Goal: Task Accomplishment & Management: Complete application form

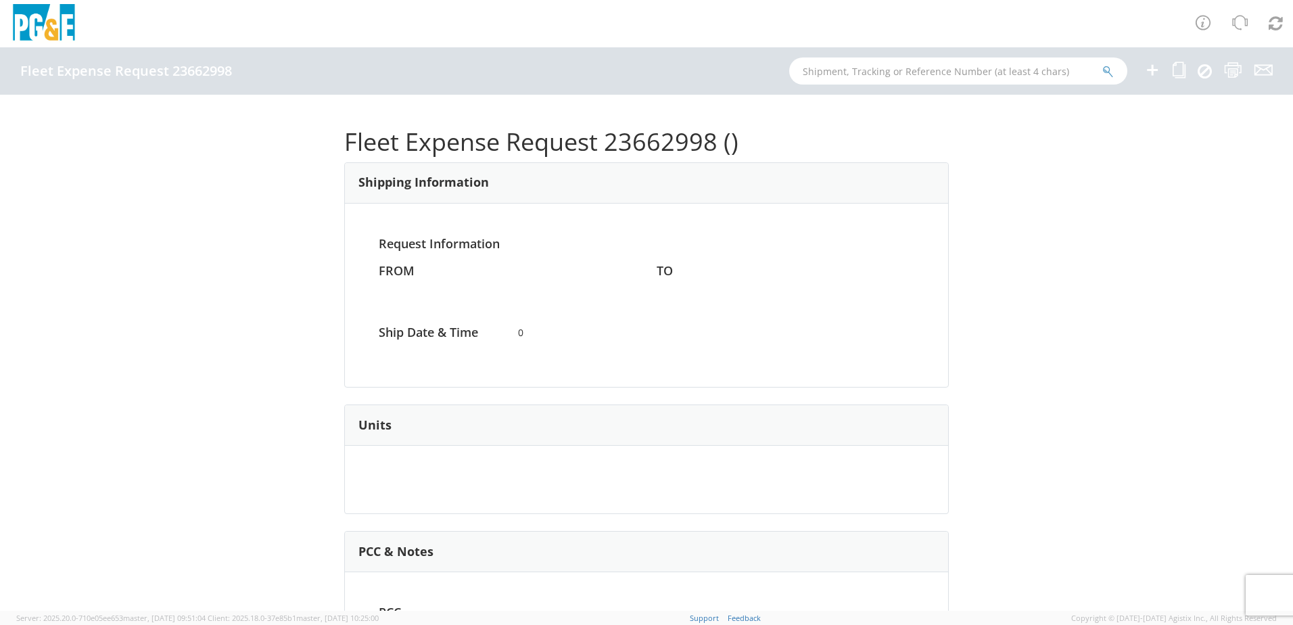
click at [1149, 70] on icon at bounding box center [1152, 70] width 16 height 17
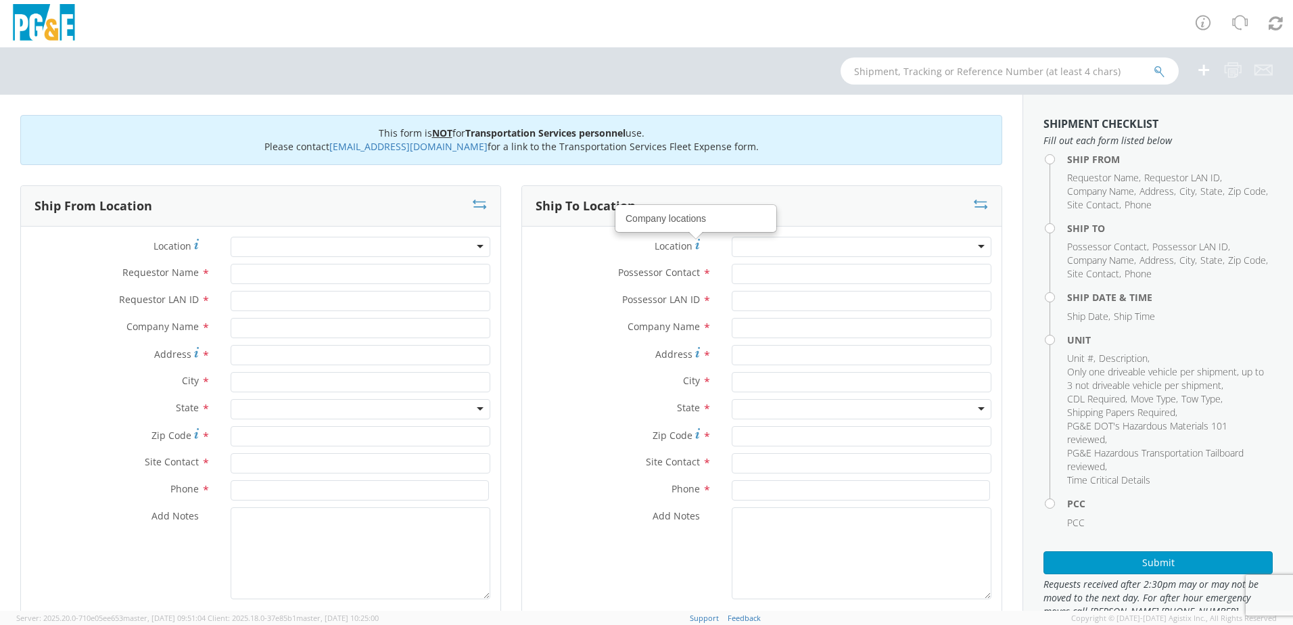
click at [373, 245] on div at bounding box center [361, 247] width 260 height 20
click at [538, 335] on div "Company Name *" at bounding box center [761, 328] width 479 height 20
click at [444, 249] on div at bounding box center [361, 247] width 260 height 20
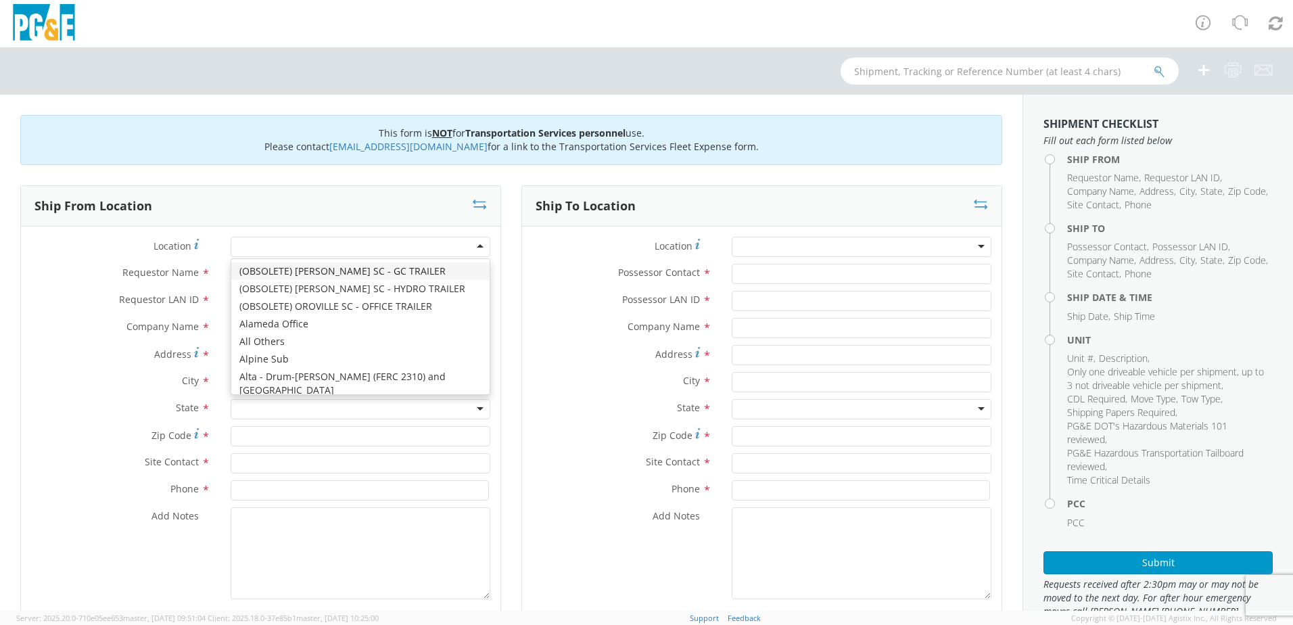
click at [444, 249] on div at bounding box center [361, 247] width 260 height 20
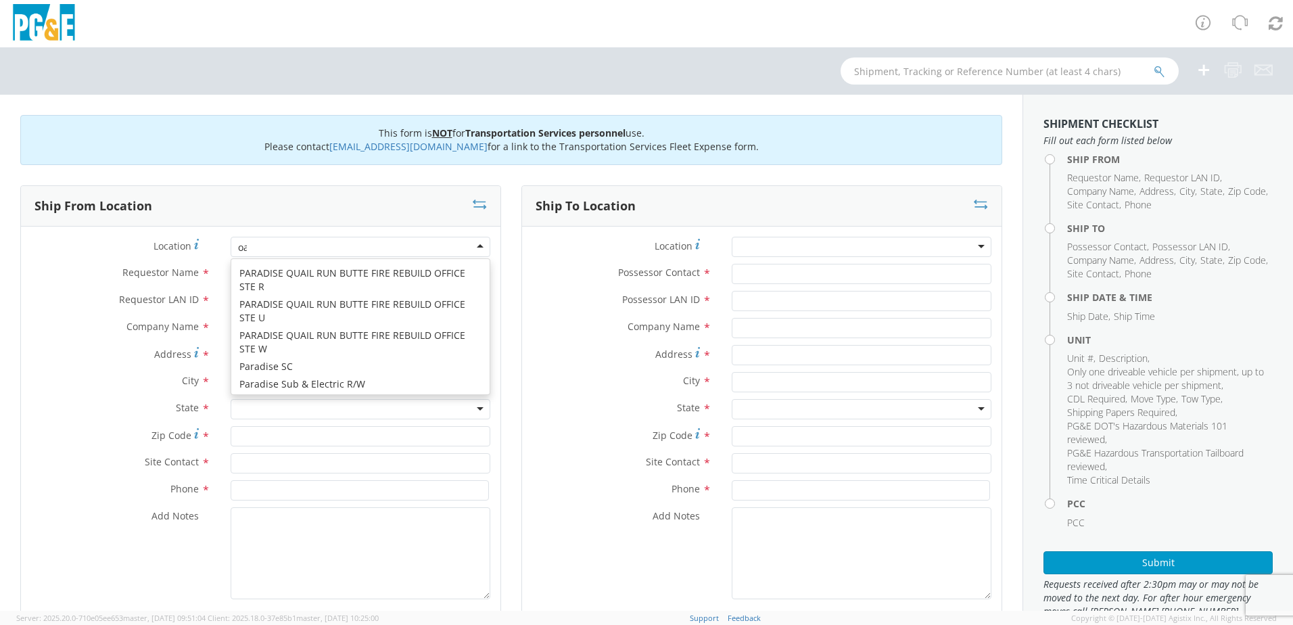
type input "oak"
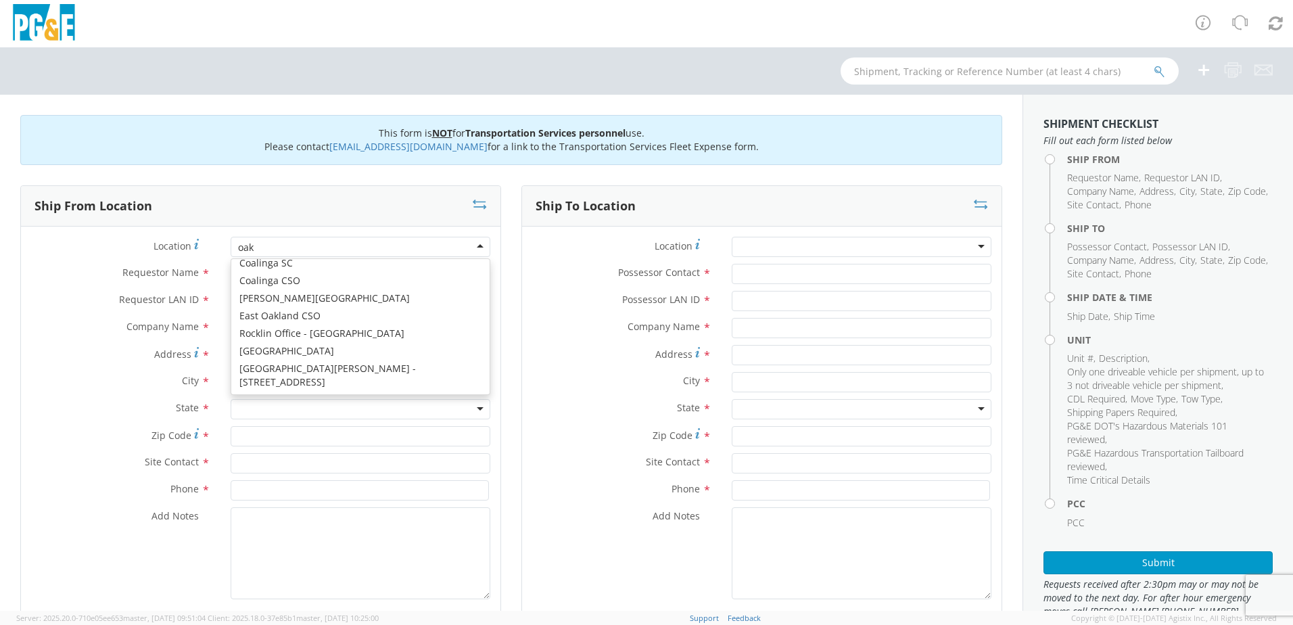
scroll to position [3, 0]
type input "PG&E"
type input "50150 ROAD 426"
type input "OAKHURST"
type input "93644"
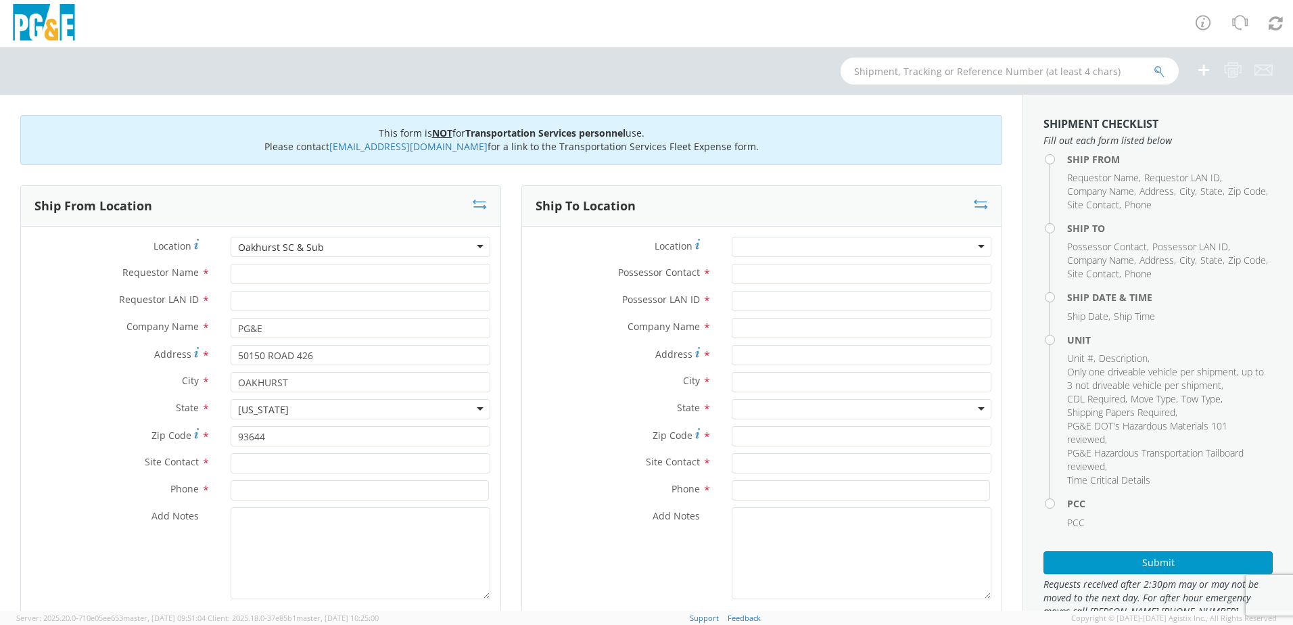
scroll to position [0, 0]
click at [243, 270] on input "Requestor Name *" at bounding box center [361, 274] width 260 height 20
type input "[PERSON_NAME]"
type input "s2ll"
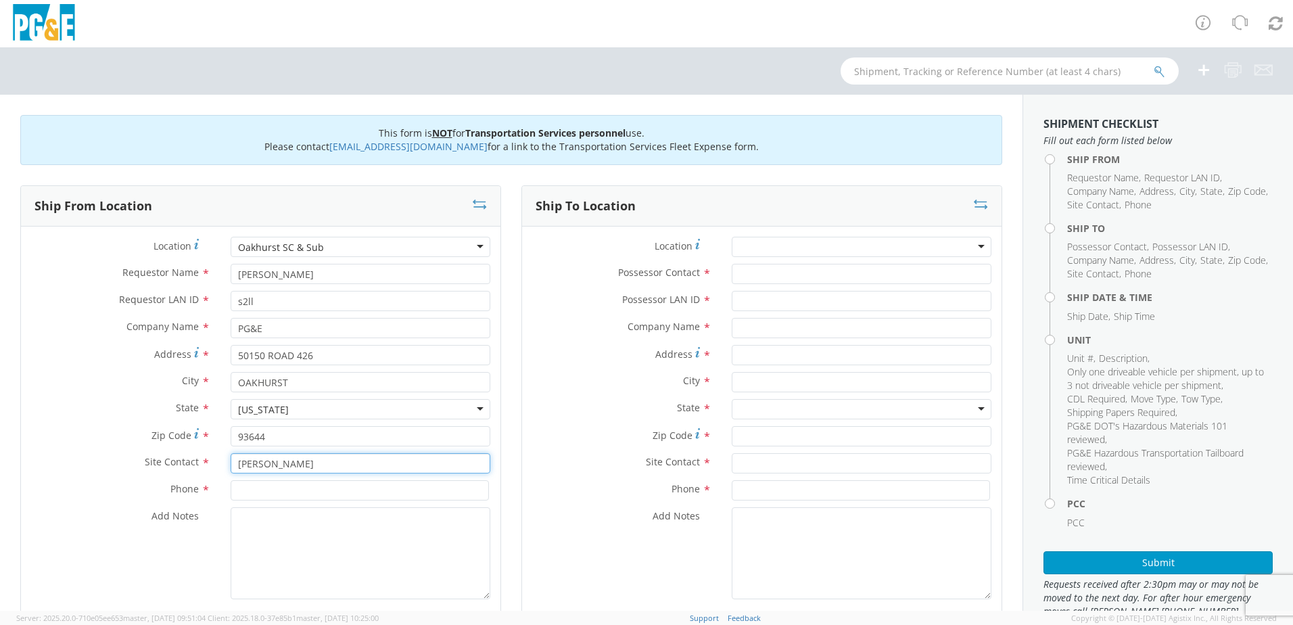
type input "[PERSON_NAME]"
click at [235, 495] on input at bounding box center [360, 490] width 258 height 20
type input "5592748331"
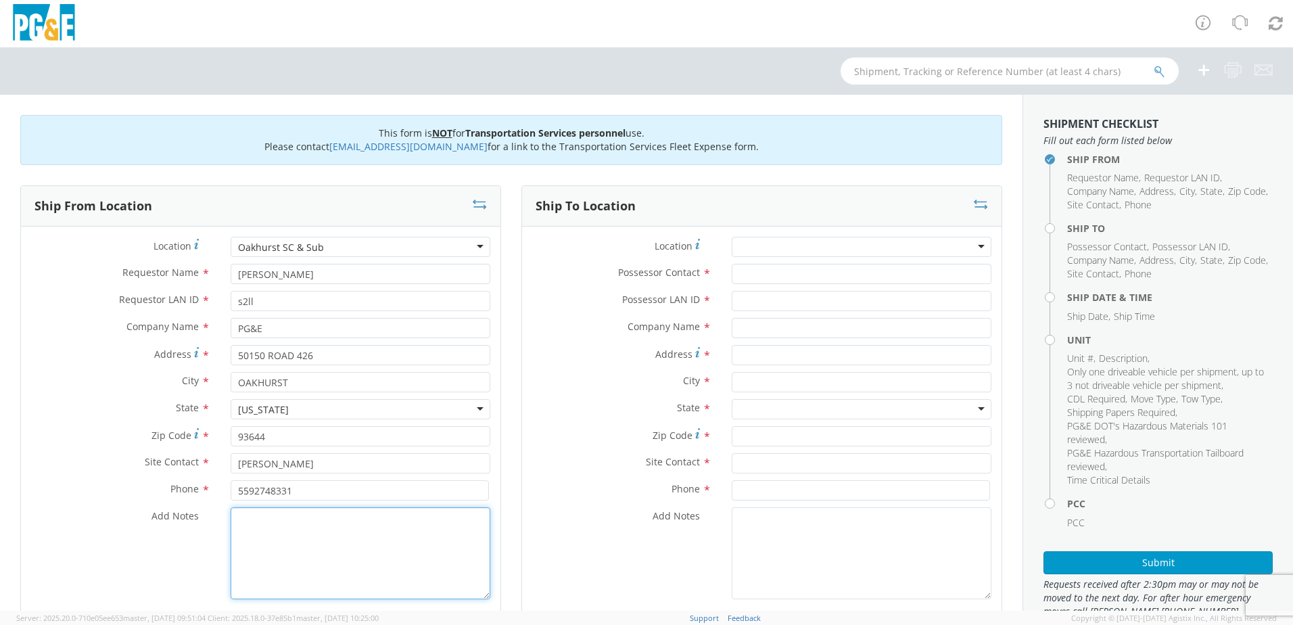
click at [239, 520] on textarea "Add Notes *" at bounding box center [361, 553] width 260 height 92
drag, startPoint x: 396, startPoint y: 517, endPoint x: 191, endPoint y: 522, distance: 204.2
click at [191, 524] on div "Add Notes * have [PERSON_NAME] transport move" at bounding box center [260, 553] width 479 height 92
type textarea "have [PERSON_NAME] transport move"
click at [781, 270] on input "Possessor Contact *" at bounding box center [862, 274] width 260 height 20
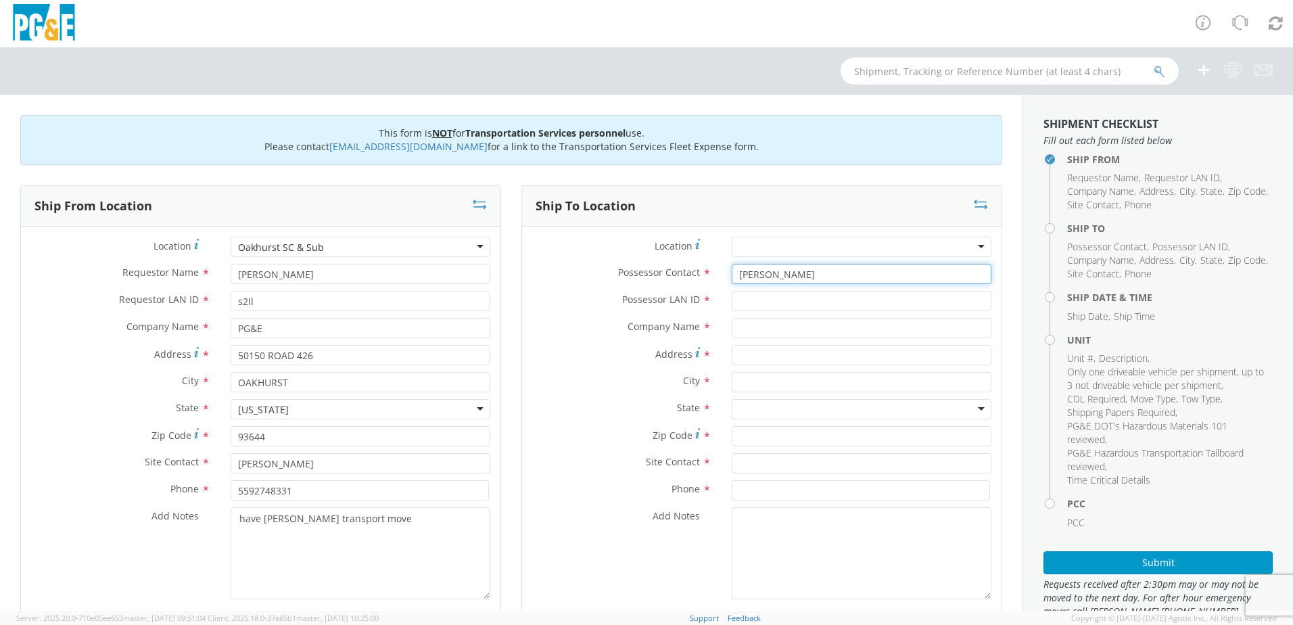
type input "[PERSON_NAME]"
click at [781, 300] on input "Possessor LAN ID *" at bounding box center [862, 301] width 260 height 20
type input "s2ll"
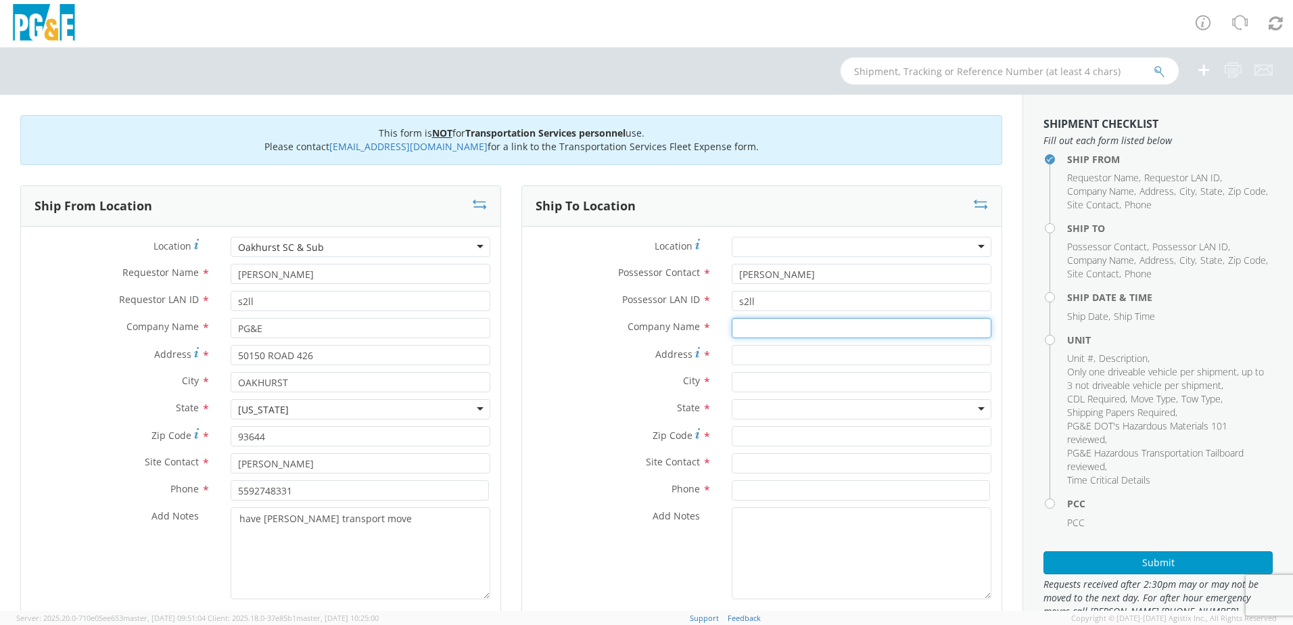
drag, startPoint x: 782, startPoint y: 325, endPoint x: 782, endPoint y: 336, distance: 10.8
click at [782, 329] on input "text" at bounding box center [862, 328] width 260 height 20
drag, startPoint x: 782, startPoint y: 336, endPoint x: 761, endPoint y: 333, distance: 20.5
click at [761, 333] on input "text" at bounding box center [862, 328] width 260 height 20
type input "east bay tire"
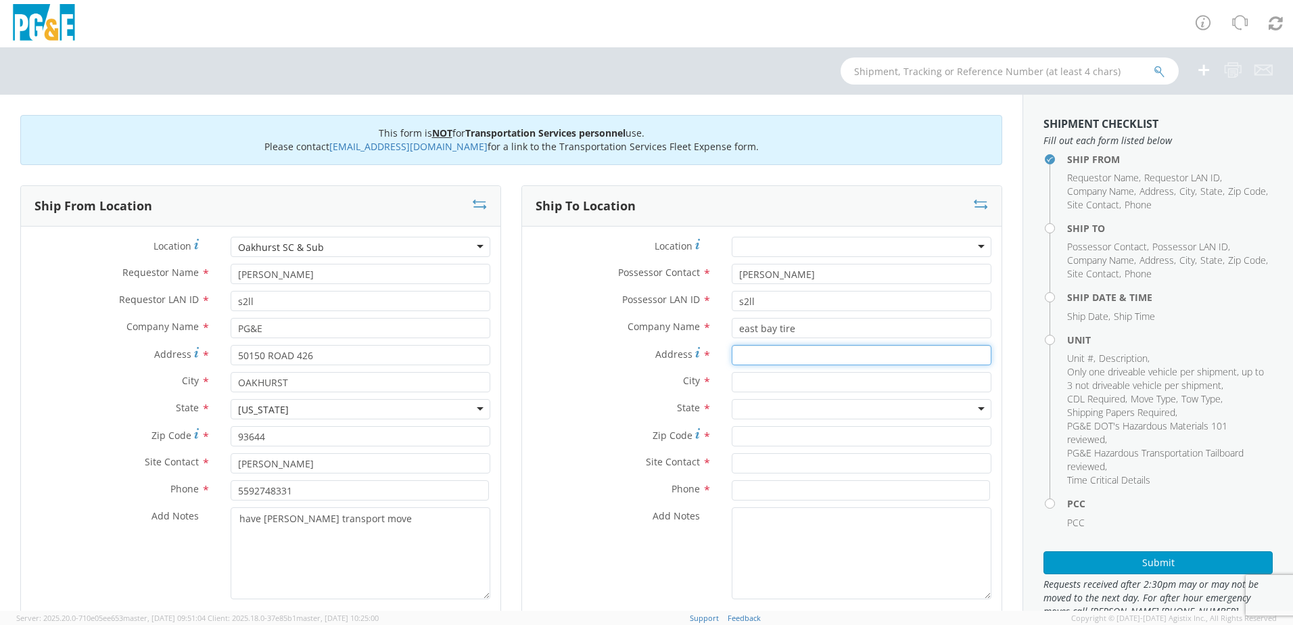
click at [759, 360] on input "Address *" at bounding box center [862, 355] width 260 height 20
type input "[STREET_ADDRESS]"
type input "[GEOGRAPHIC_DATA]"
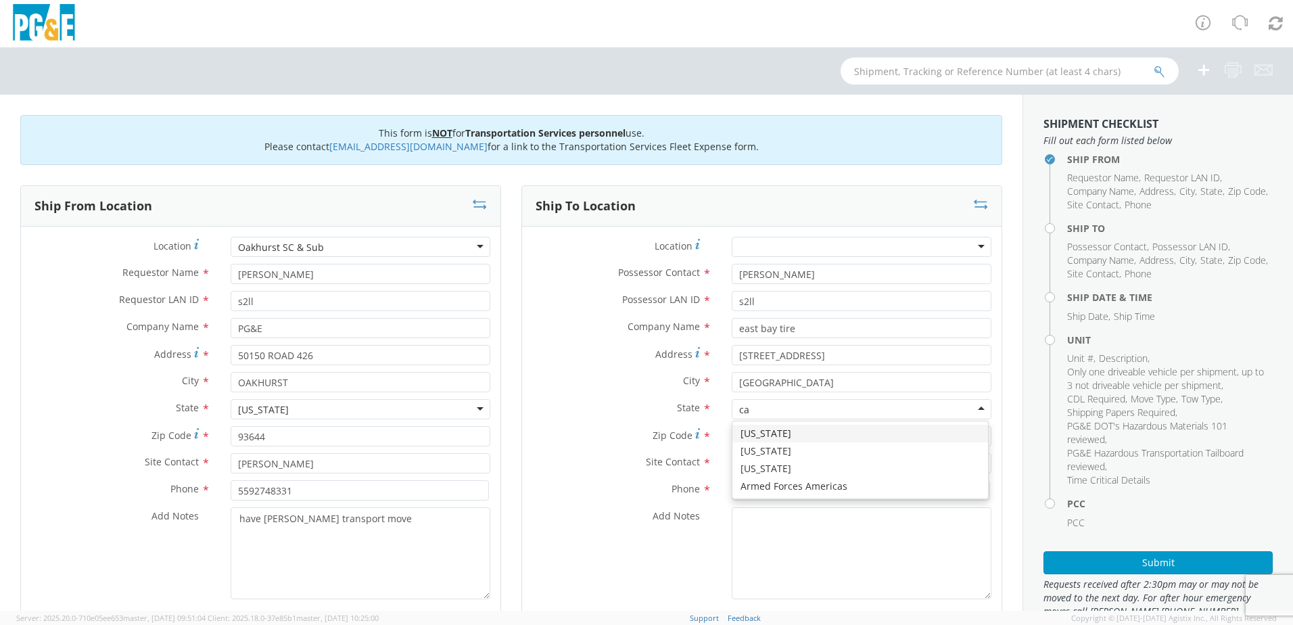
type input "cal"
type input "93725"
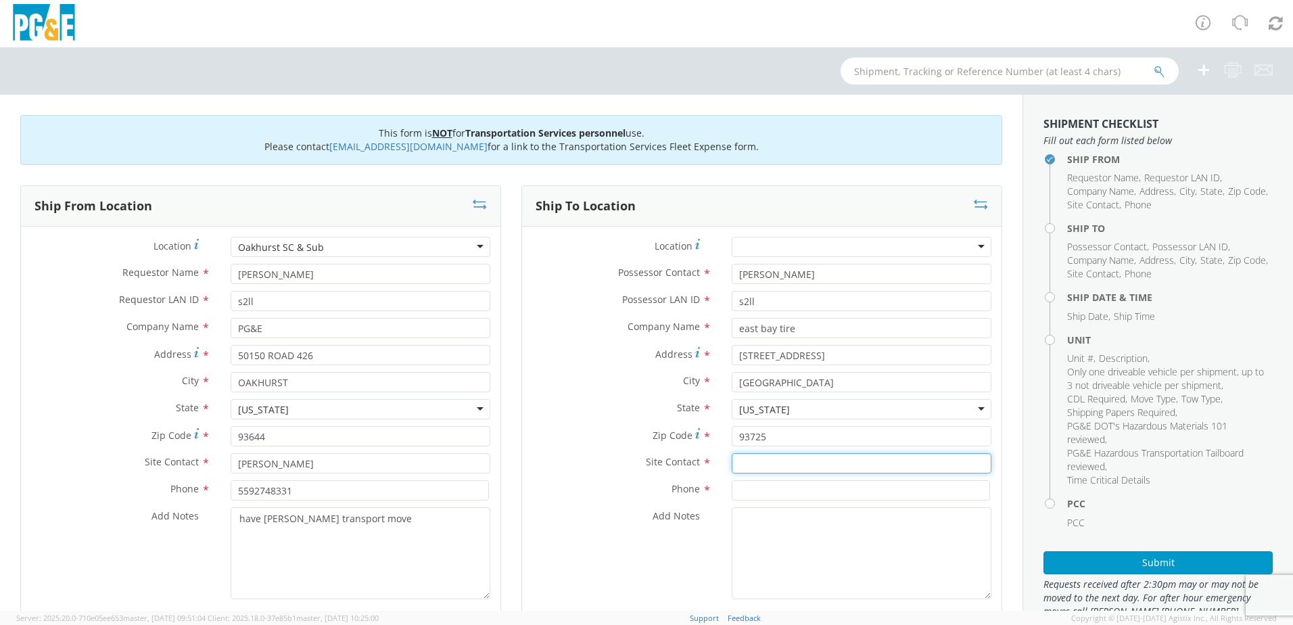
click at [759, 462] on input "text" at bounding box center [862, 463] width 260 height 20
type input "[PERSON_NAME]"
click at [754, 483] on input at bounding box center [861, 490] width 258 height 20
type input "5592748331"
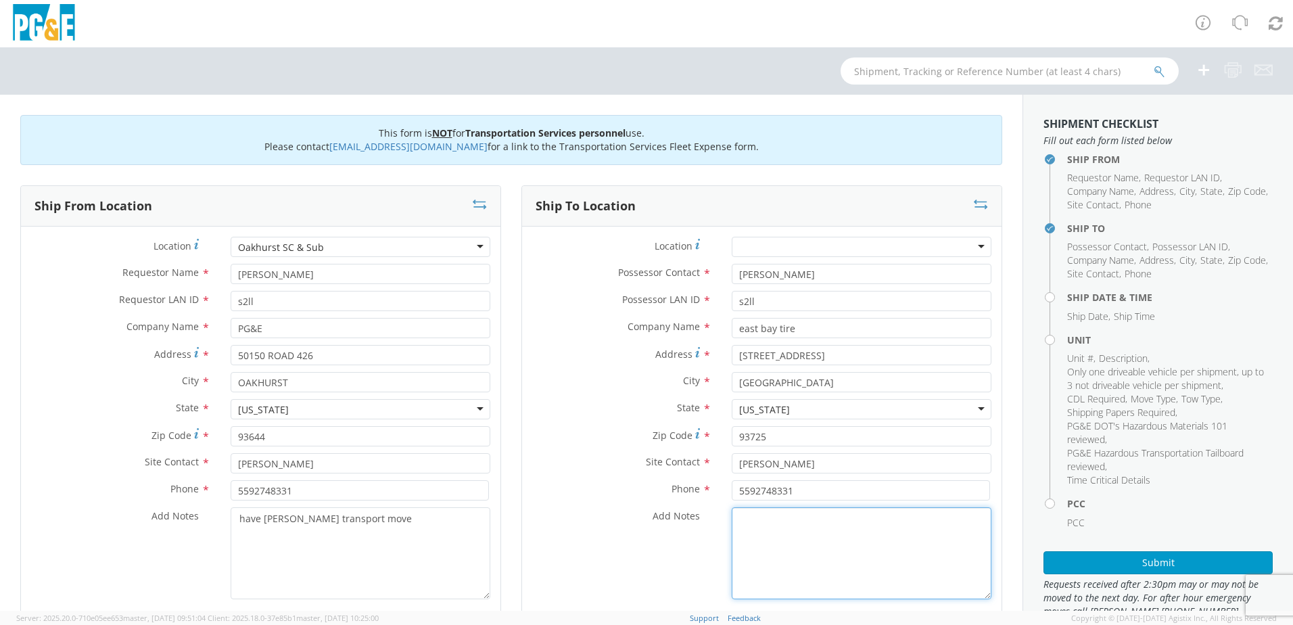
click at [769, 528] on textarea "Add Notes *" at bounding box center [862, 553] width 260 height 92
paste textarea "have [PERSON_NAME] transport move"
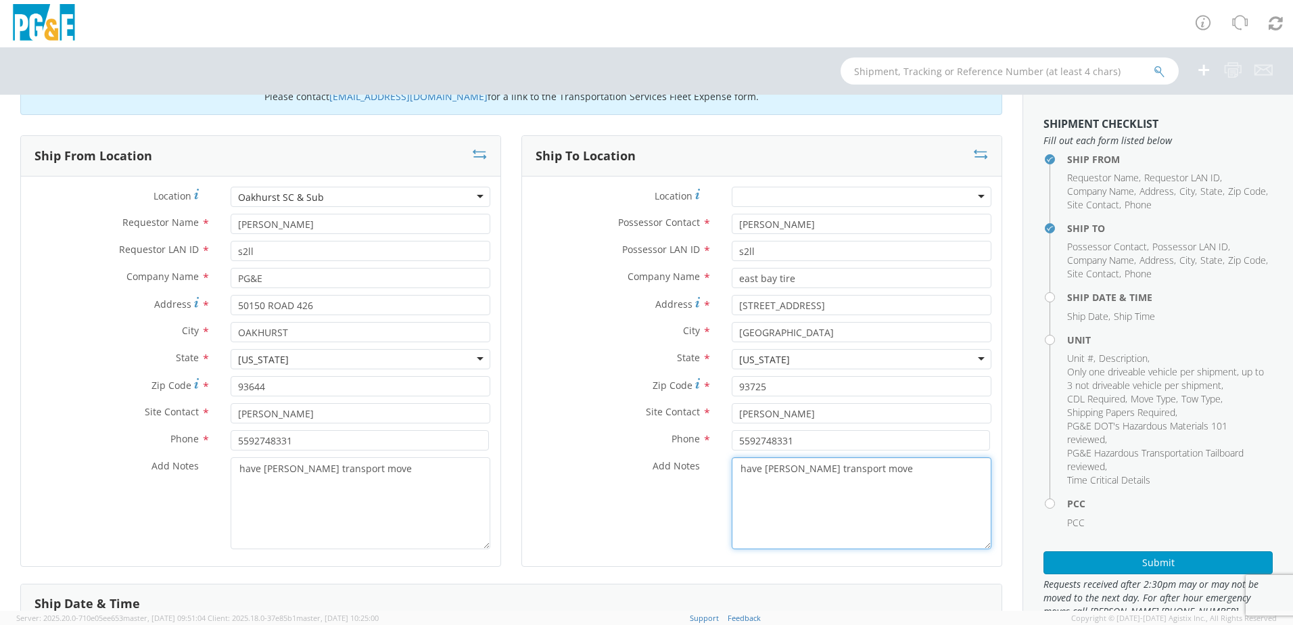
scroll to position [270, 0]
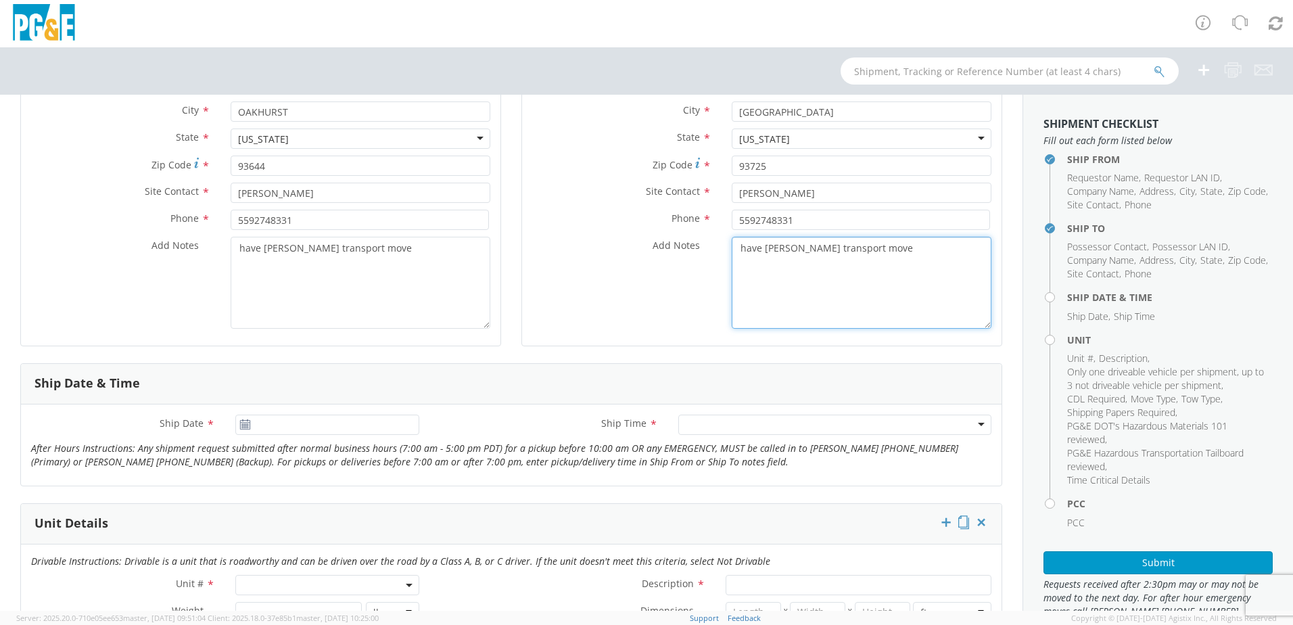
type textarea "have [PERSON_NAME] transport move"
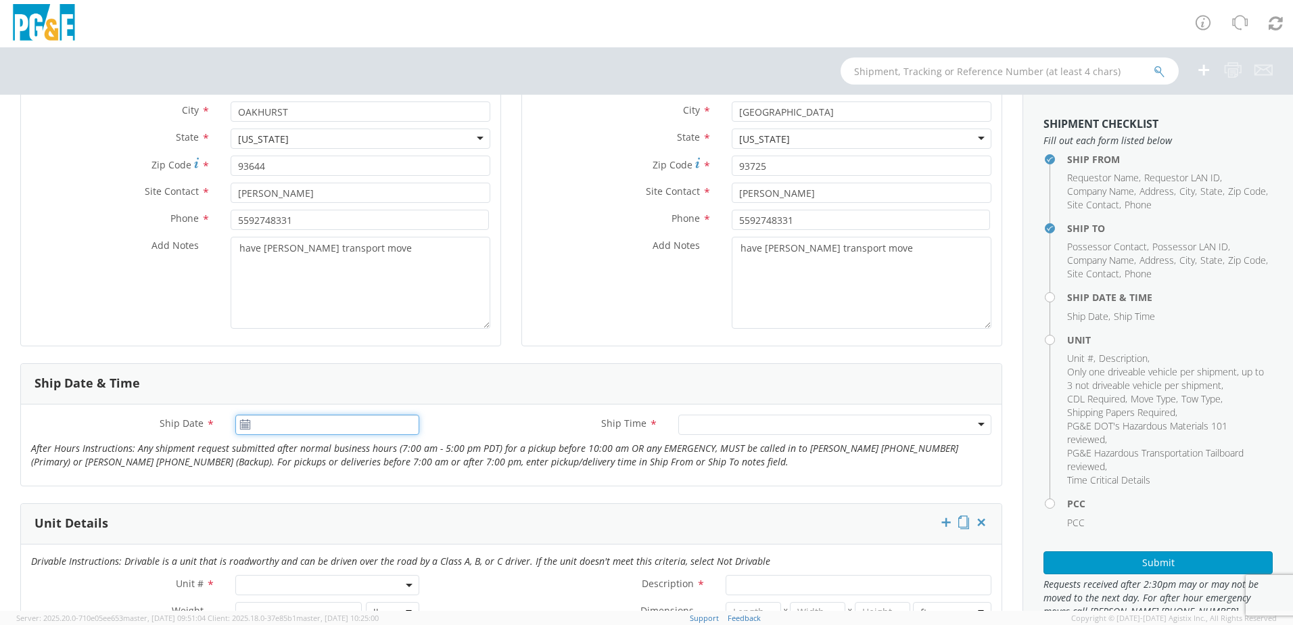
type input "[DATE]"
click at [258, 426] on input "[DATE]" at bounding box center [327, 424] width 184 height 20
click at [702, 424] on div at bounding box center [834, 424] width 313 height 20
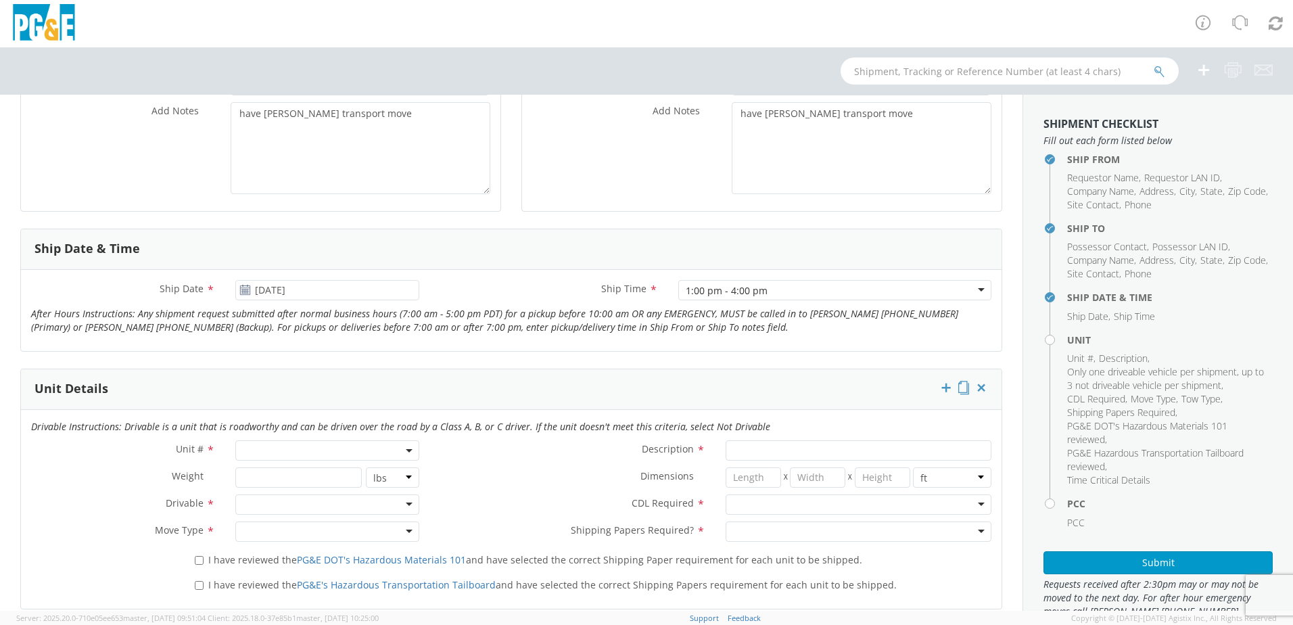
scroll to position [406, 0]
click at [280, 451] on span at bounding box center [327, 449] width 184 height 20
click at [277, 475] on input "search" at bounding box center [326, 472] width 175 height 20
type input "b37261"
type input "TRUCK; CREW CAB > 15001 4X4"
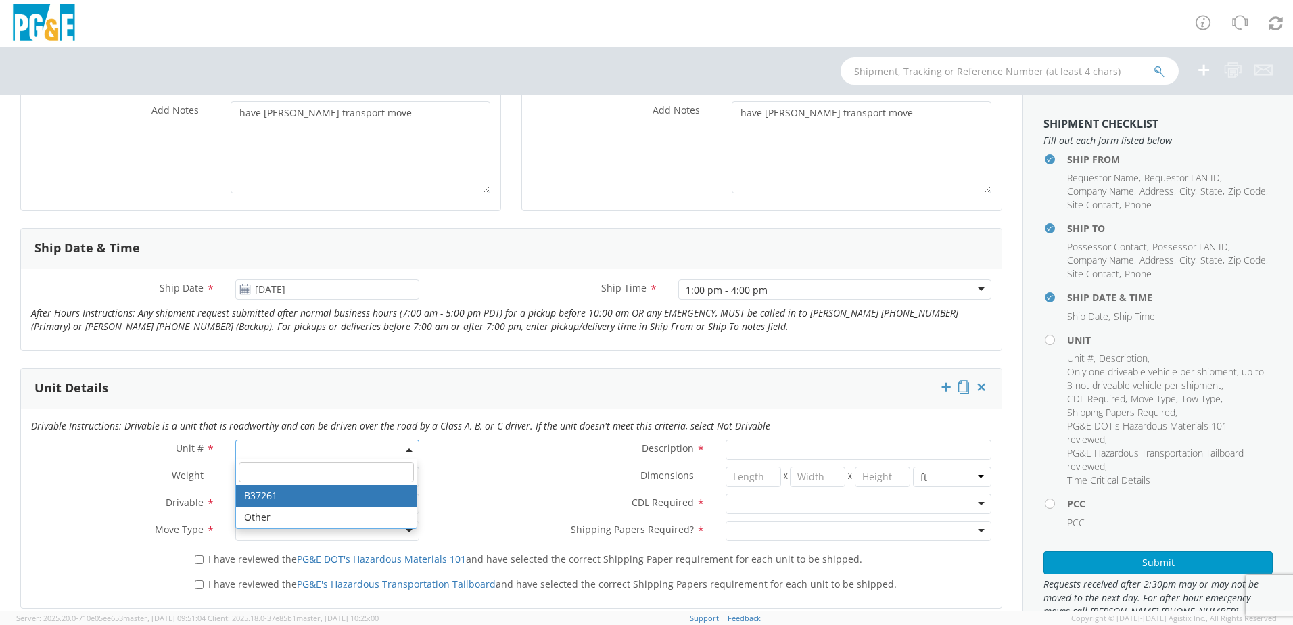
type input "19500"
select select "B37261"
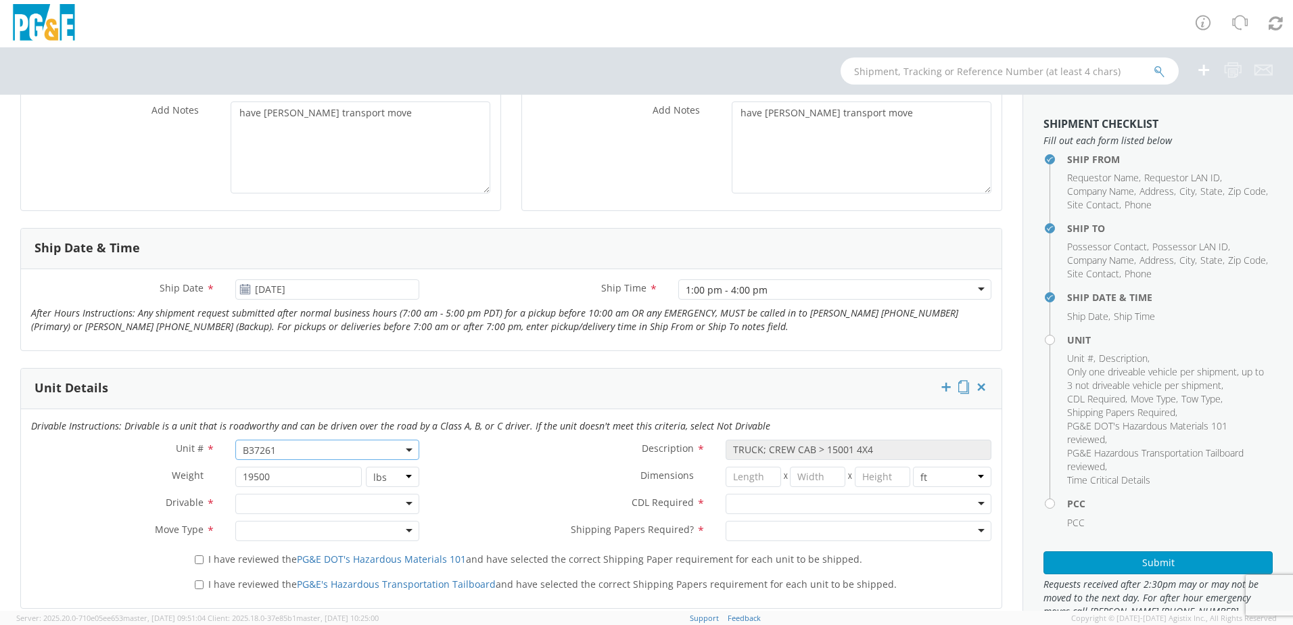
click at [287, 510] on div at bounding box center [327, 504] width 184 height 20
click at [283, 522] on div at bounding box center [327, 531] width 184 height 20
click at [209, 554] on span "I have reviewed the PG&E DOT's Hazardous Materials 101 and have selected the co…" at bounding box center [535, 558] width 654 height 13
click at [204, 555] on input "I have reviewed the PG&E DOT's Hazardous Materials 101 and have selected the co…" at bounding box center [199, 559] width 9 height 9
checkbox input "true"
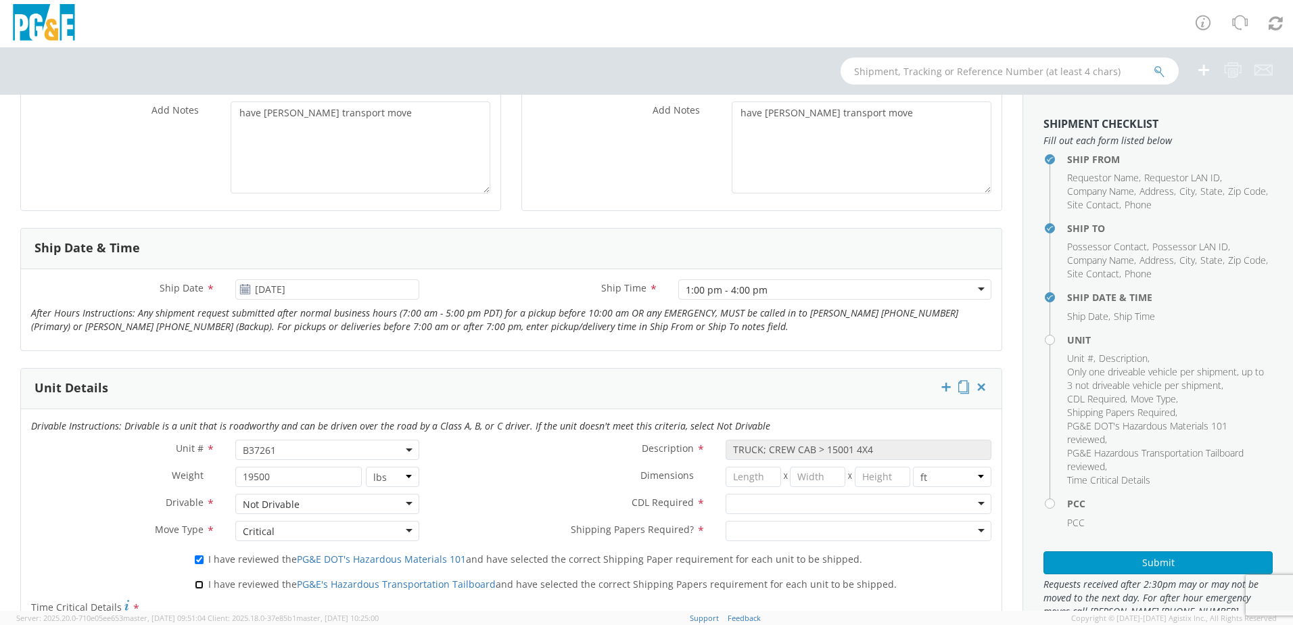
click at [196, 587] on input "I have reviewed the PG&E's Hazardous Transportation Tailboard and have selected…" at bounding box center [199, 584] width 9 height 9
checkbox input "true"
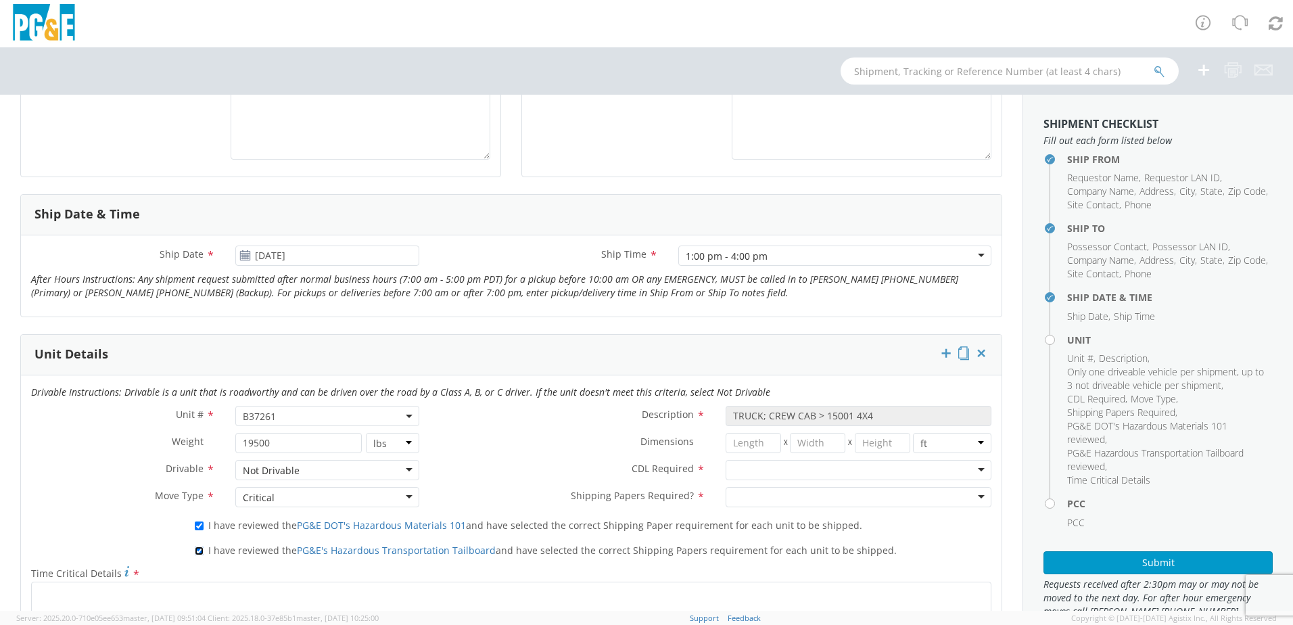
scroll to position [473, 0]
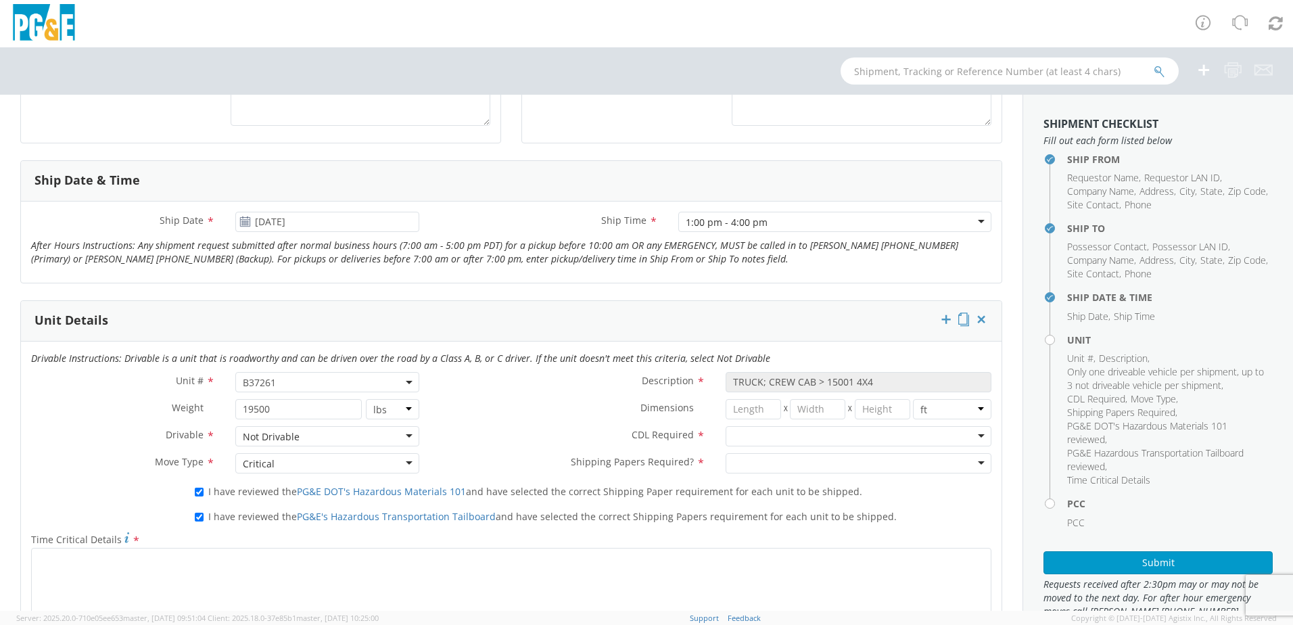
click at [769, 443] on div at bounding box center [858, 436] width 266 height 20
click at [770, 465] on div at bounding box center [858, 463] width 266 height 20
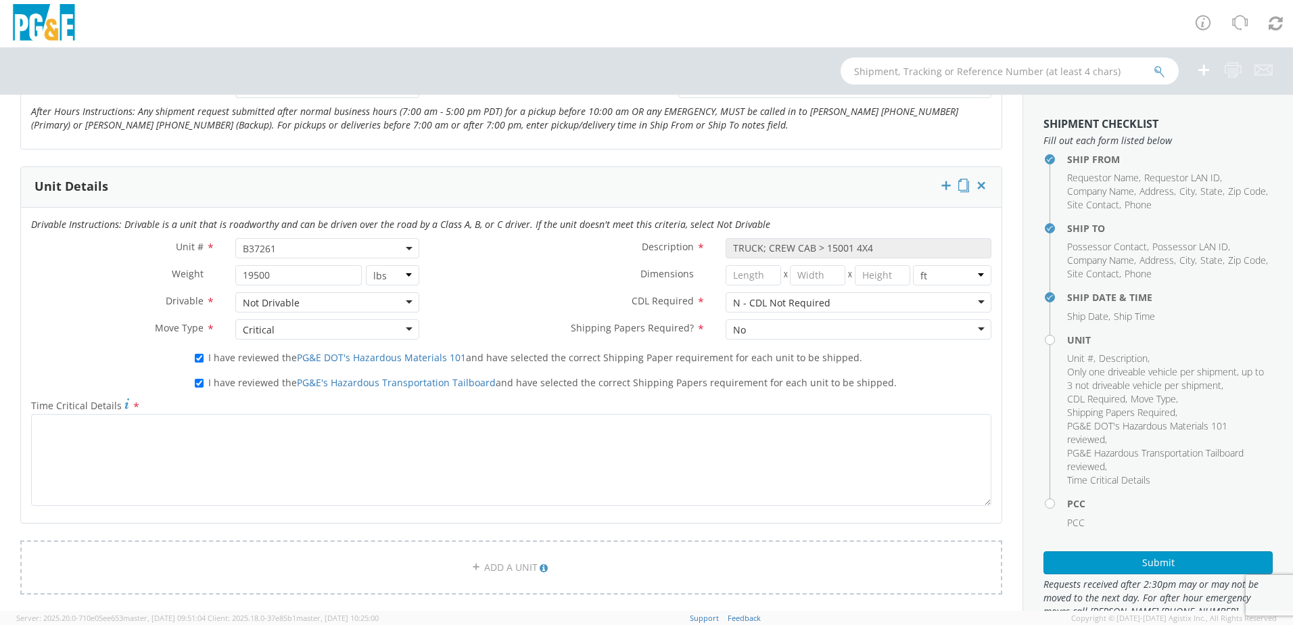
scroll to position [608, 0]
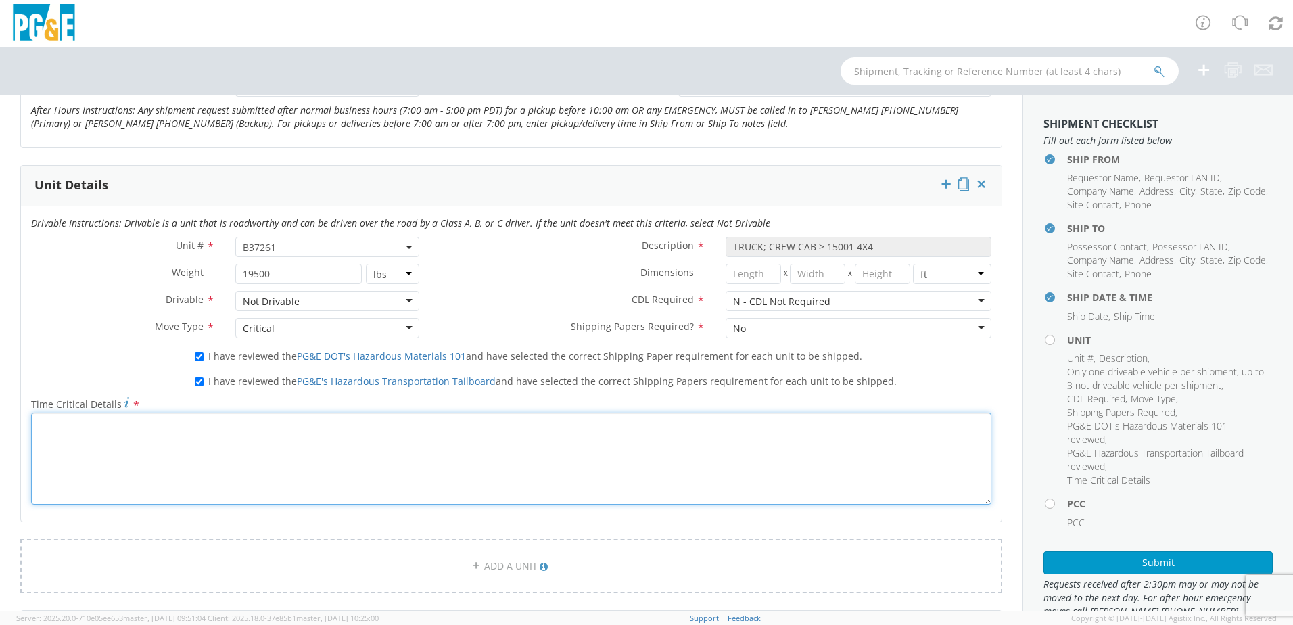
click at [240, 459] on textarea "Time Critical Details *" at bounding box center [511, 458] width 960 height 92
paste textarea "have [PERSON_NAME] transport move"
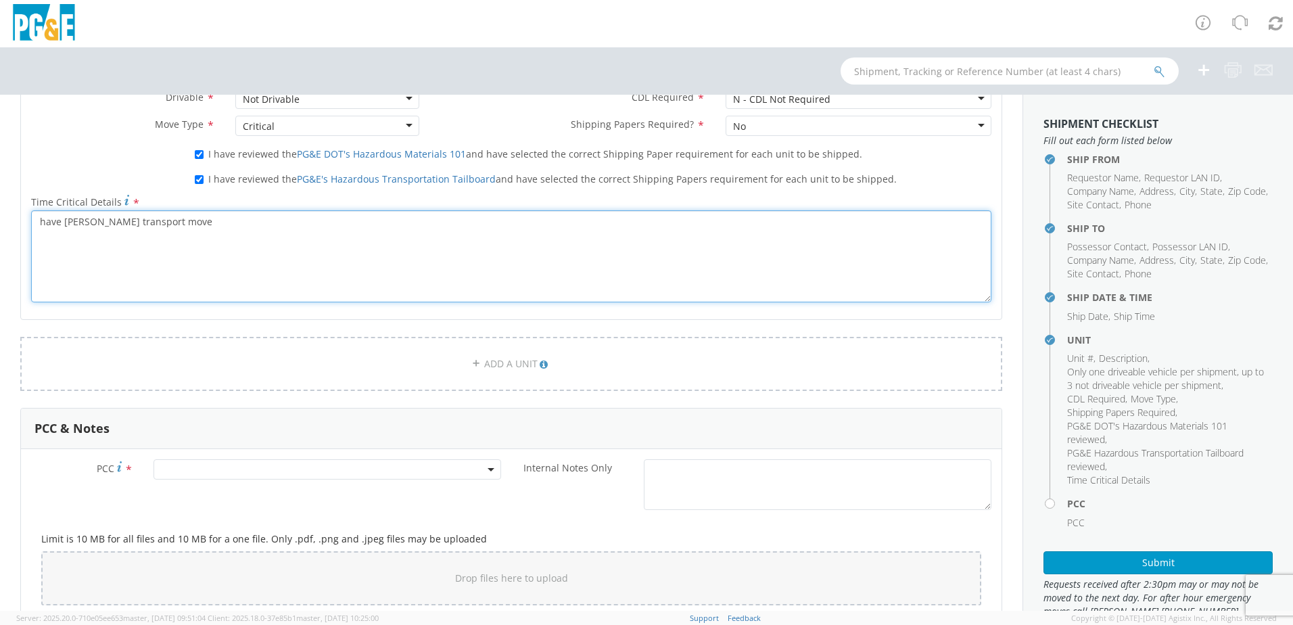
scroll to position [811, 0]
type textarea "have [PERSON_NAME] transport move"
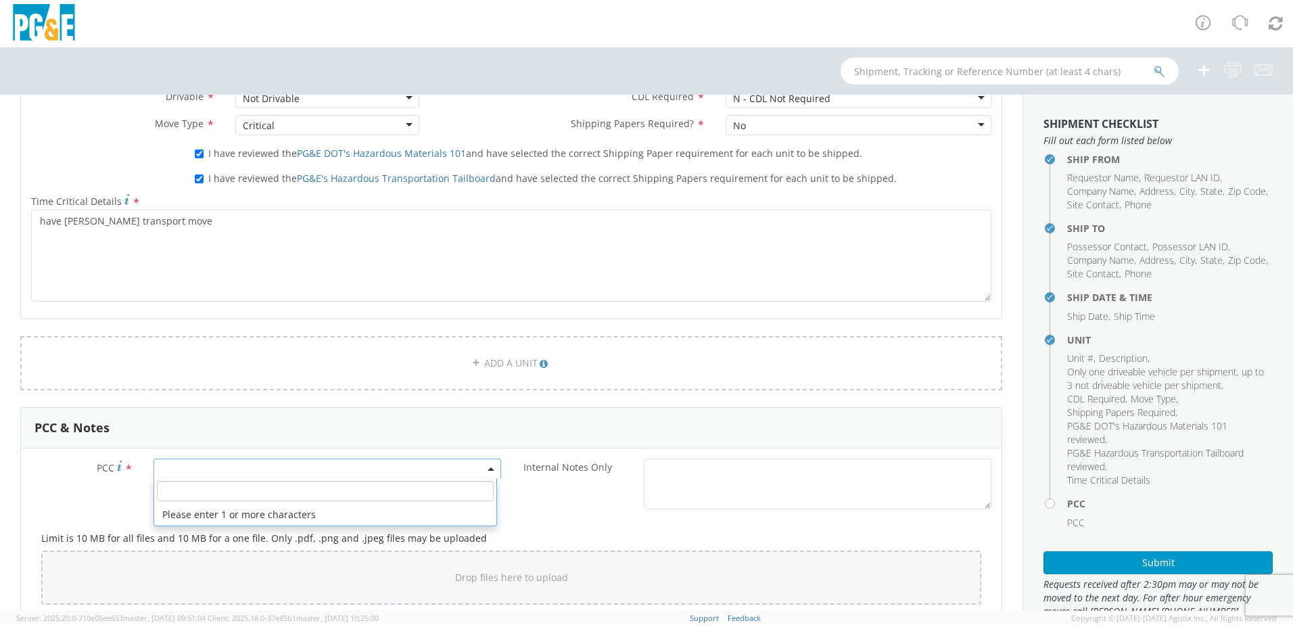
click at [405, 466] on span at bounding box center [327, 468] width 348 height 20
click at [380, 494] on input "number" at bounding box center [325, 491] width 337 height 20
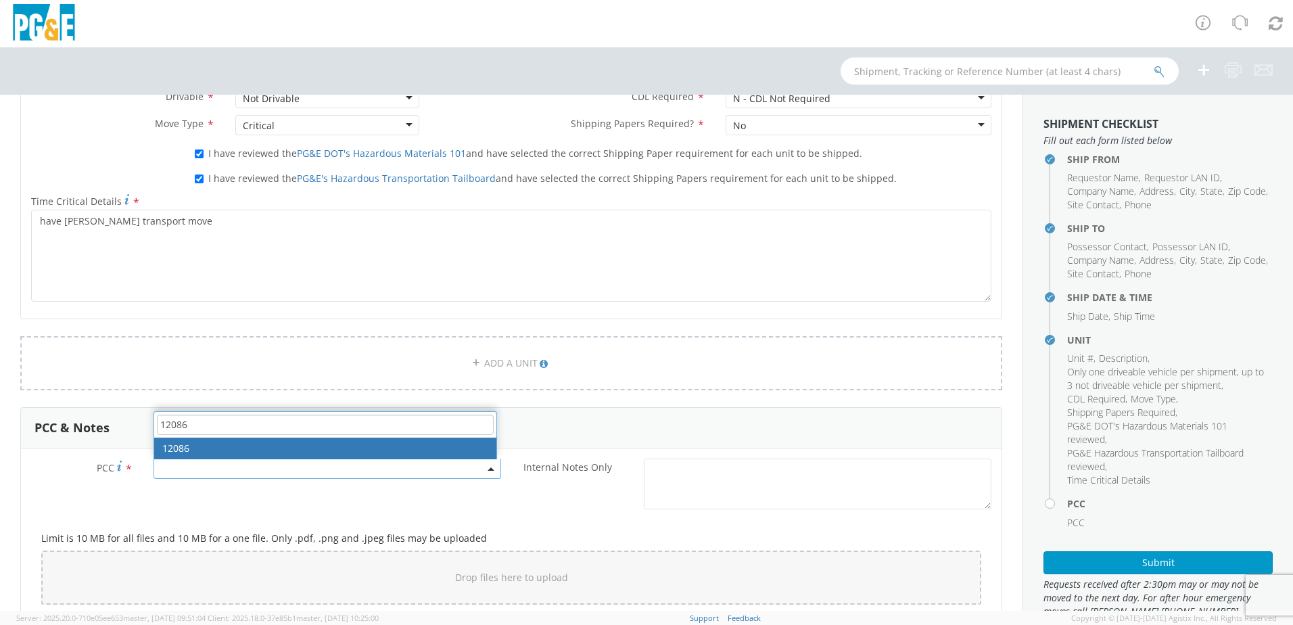
type input "12086"
select select "12086"
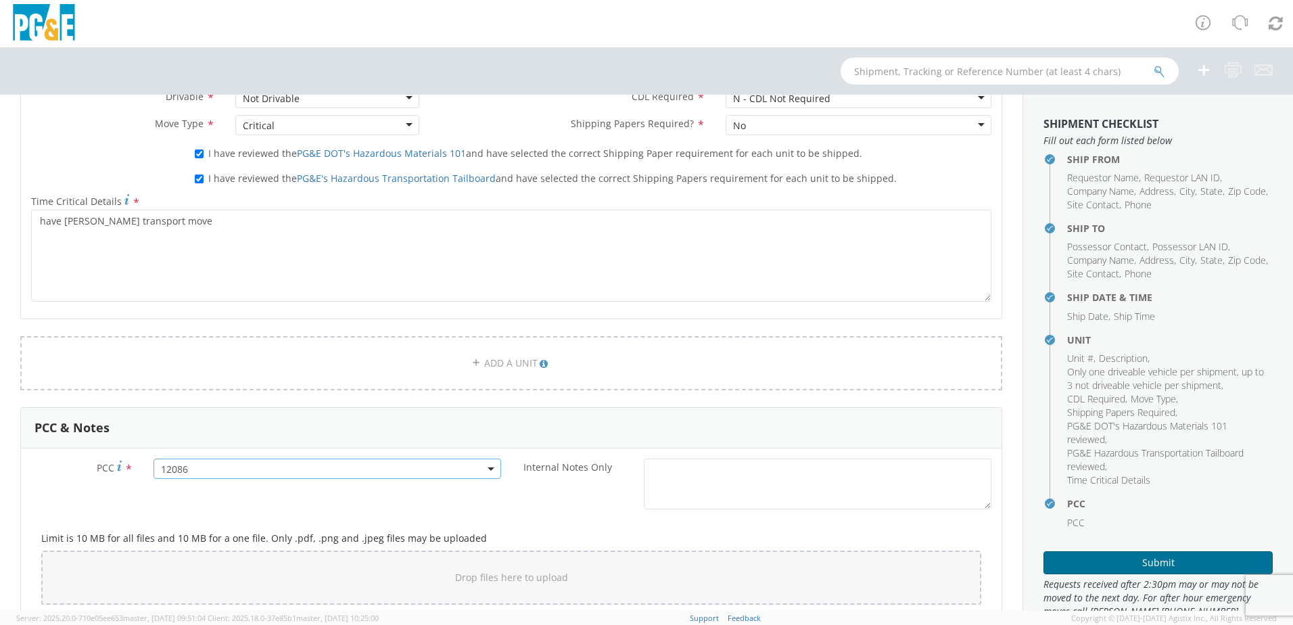
click at [1118, 561] on button "Submit" at bounding box center [1157, 562] width 229 height 23
